Goal: Transaction & Acquisition: Purchase product/service

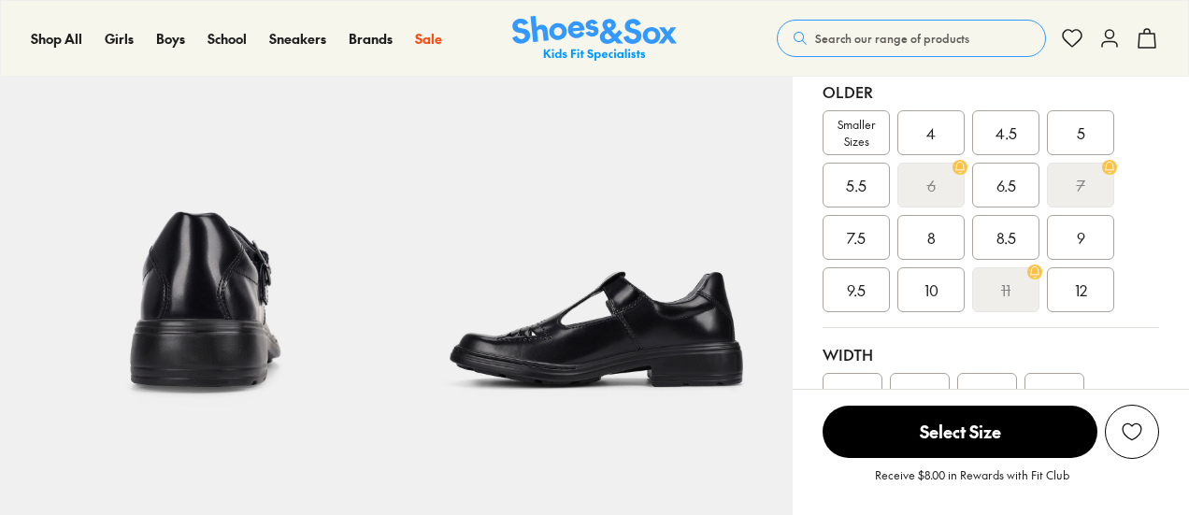
select select "*"
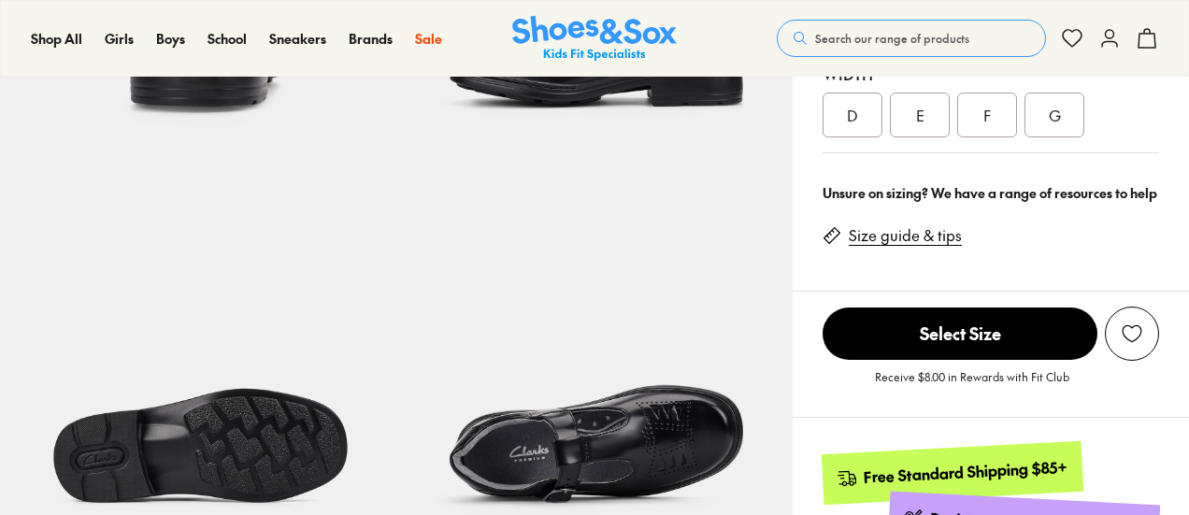
scroll to position [841, 0]
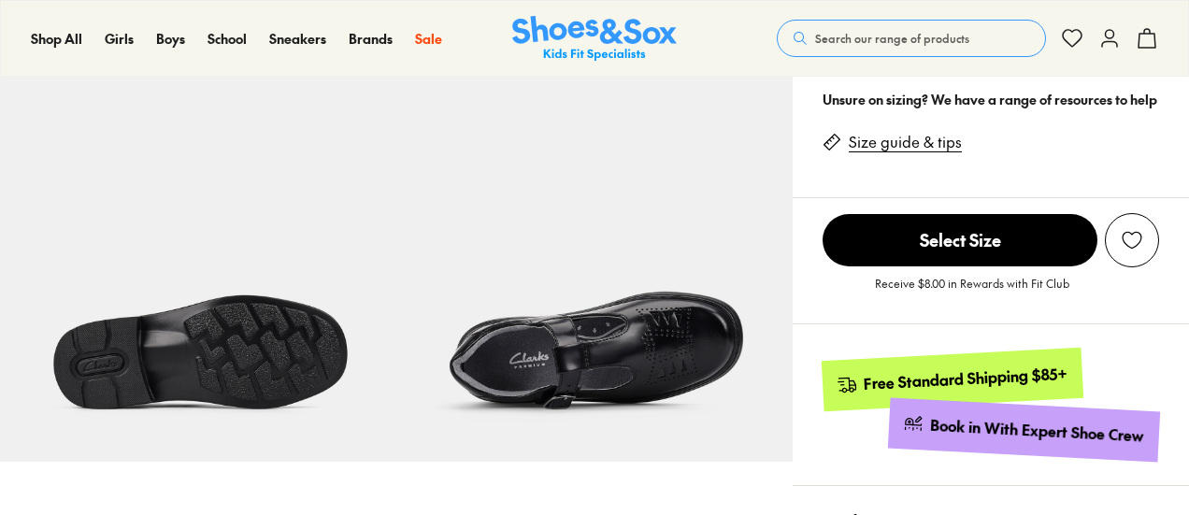
click at [552, 344] on img at bounding box center [594, 263] width 396 height 396
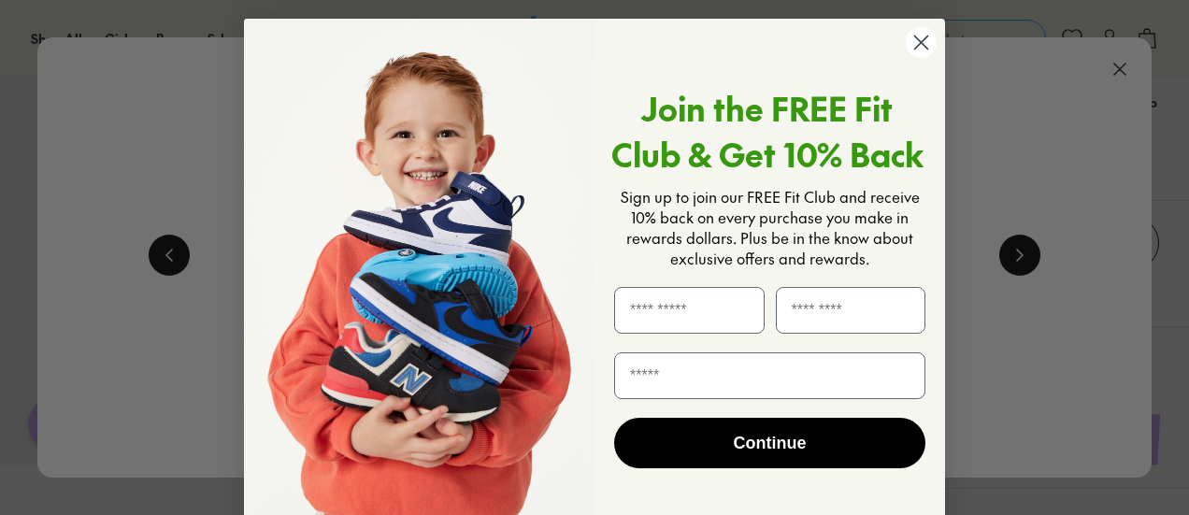
click at [916, 42] on icon "Close dialog" at bounding box center [921, 42] width 13 height 13
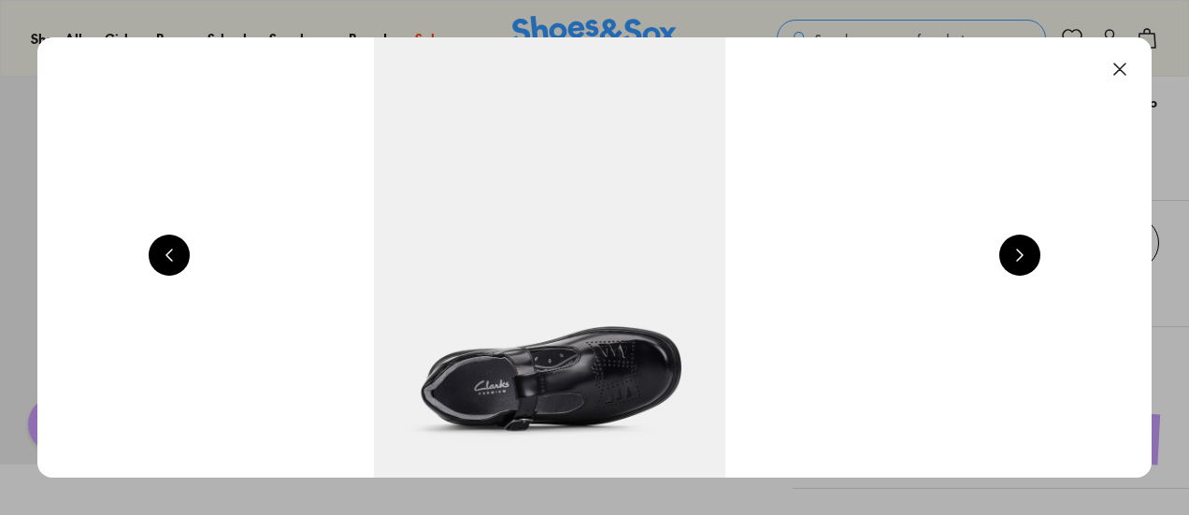
click at [1129, 59] on button at bounding box center [1119, 69] width 41 height 41
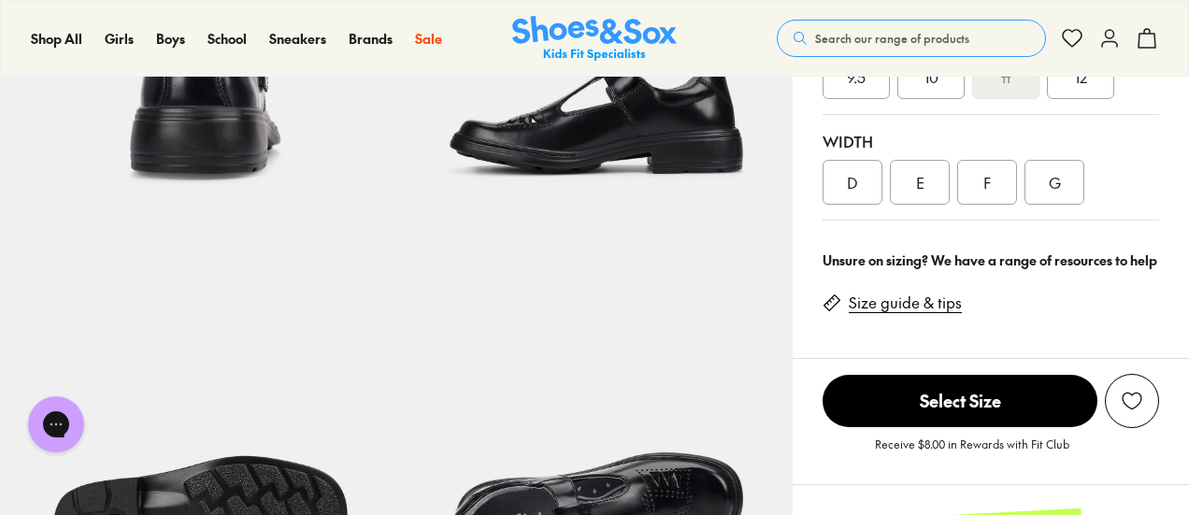
scroll to position [651, 0]
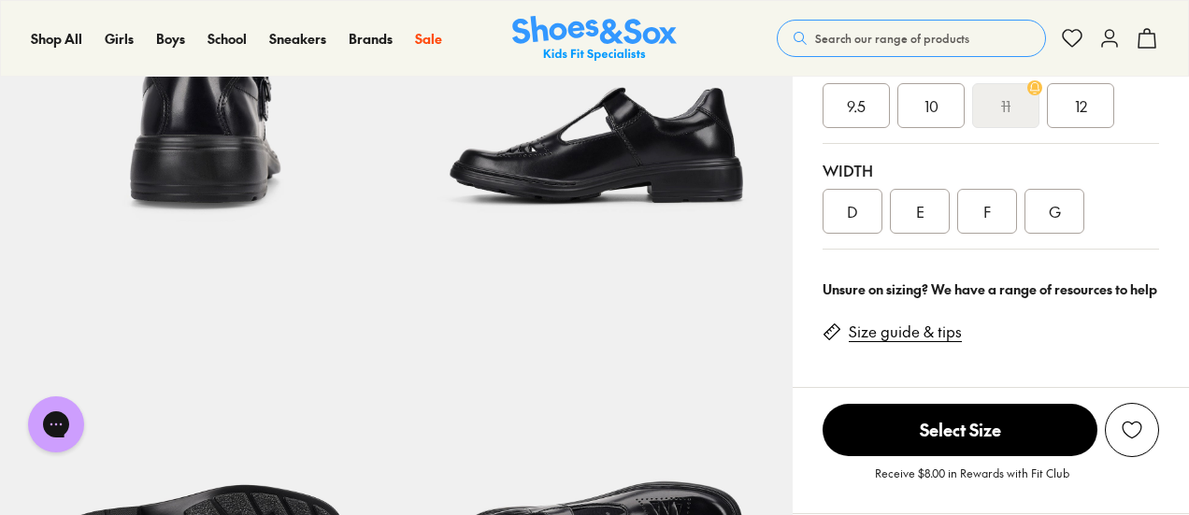
click at [909, 326] on link "Size guide & tips" at bounding box center [905, 332] width 113 height 21
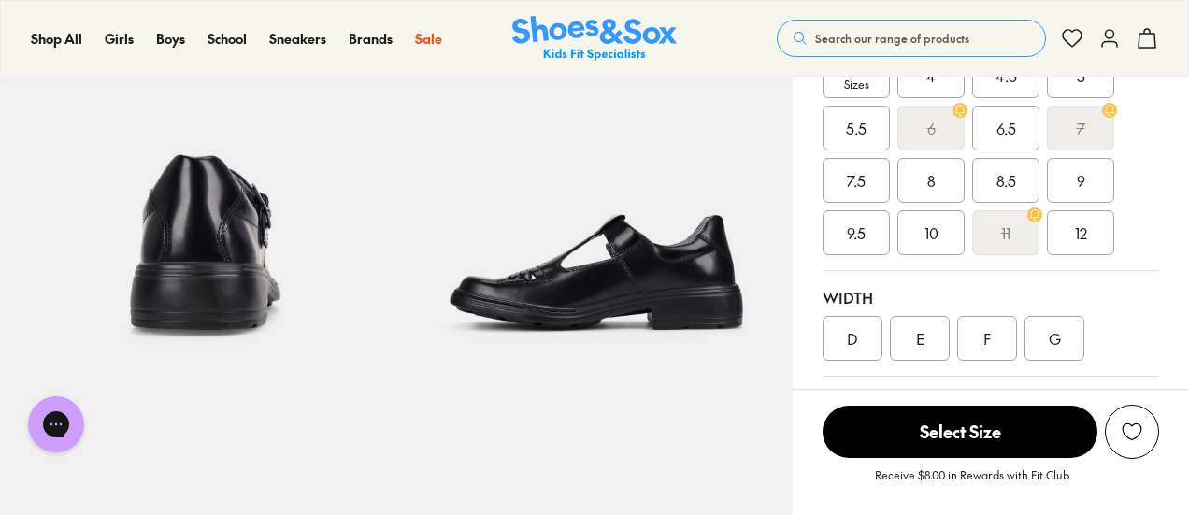
scroll to position [431, 0]
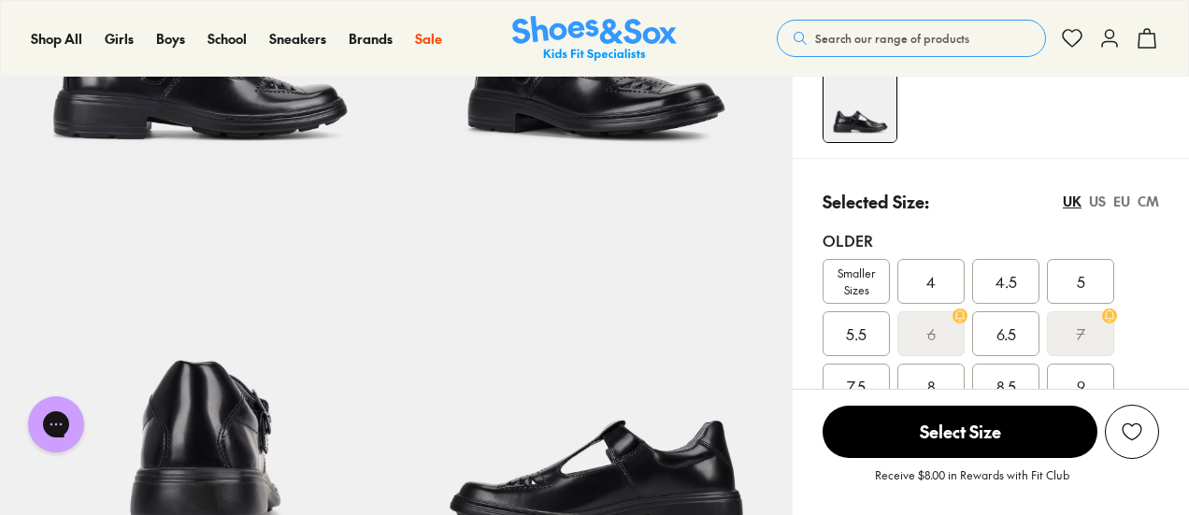
scroll to position [278, 0]
